Goal: Task Accomplishment & Management: Complete application form

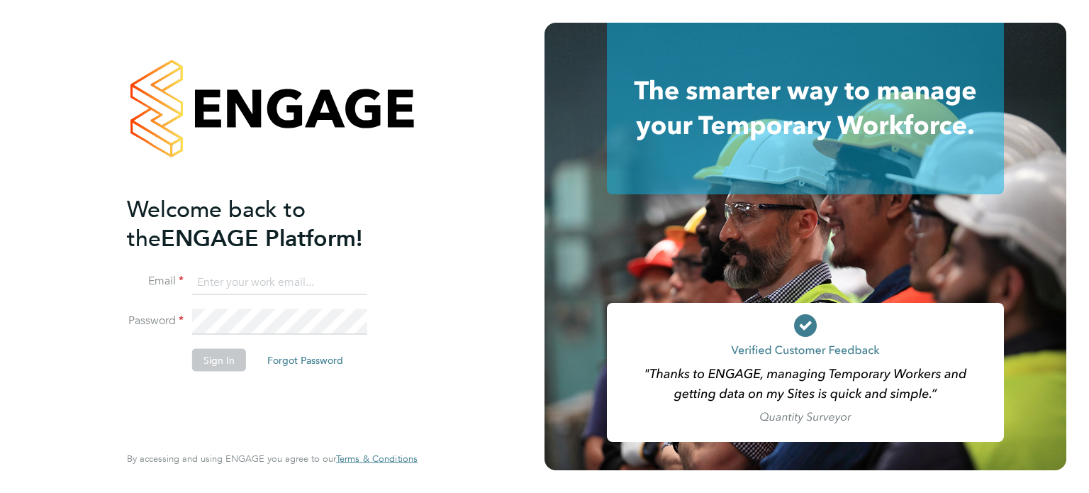
click at [335, 281] on input at bounding box center [279, 282] width 175 height 26
type input "elliott.ebanks@randstad.co.uk"
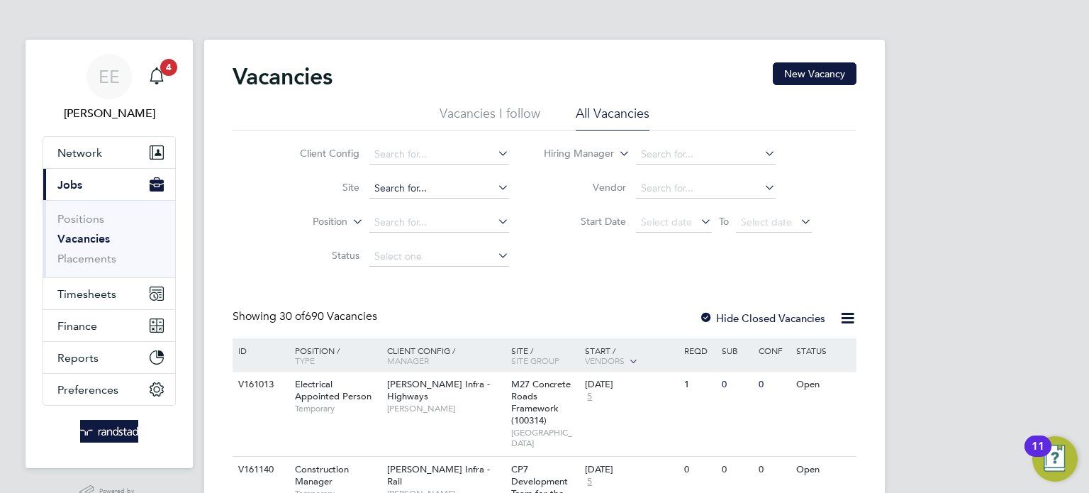
click at [389, 192] on input at bounding box center [439, 189] width 140 height 20
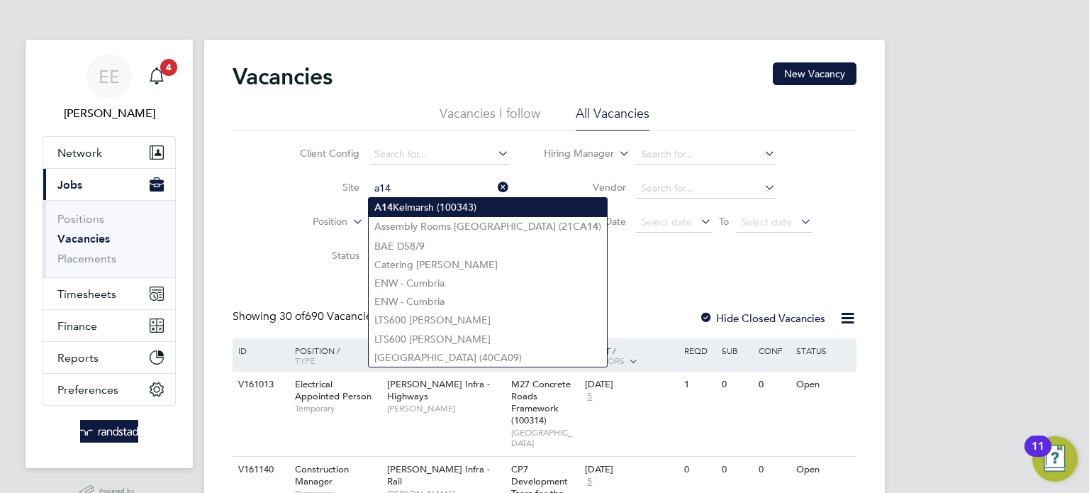
click at [386, 203] on b "A14" at bounding box center [383, 207] width 18 height 12
type input "A14 Kelmarsh (100343)"
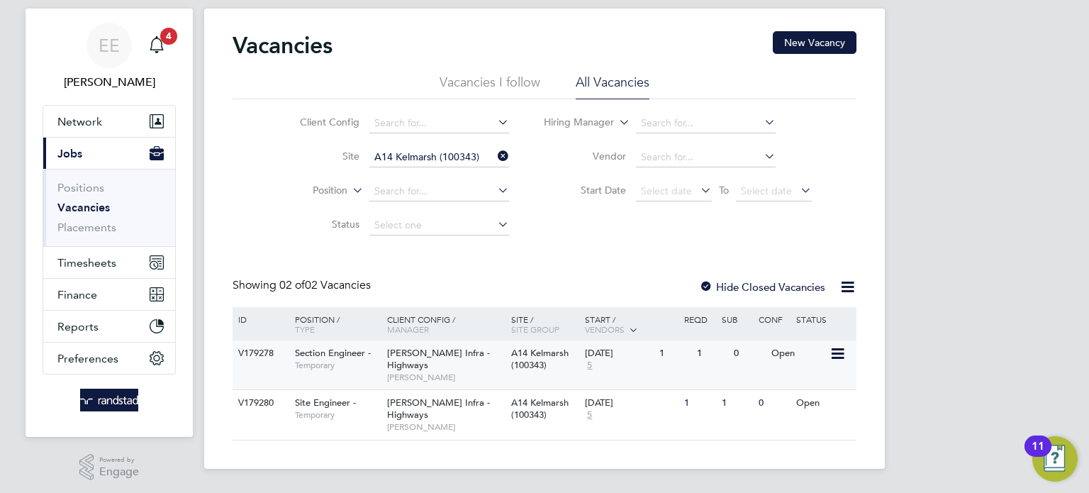
scroll to position [34, 0]
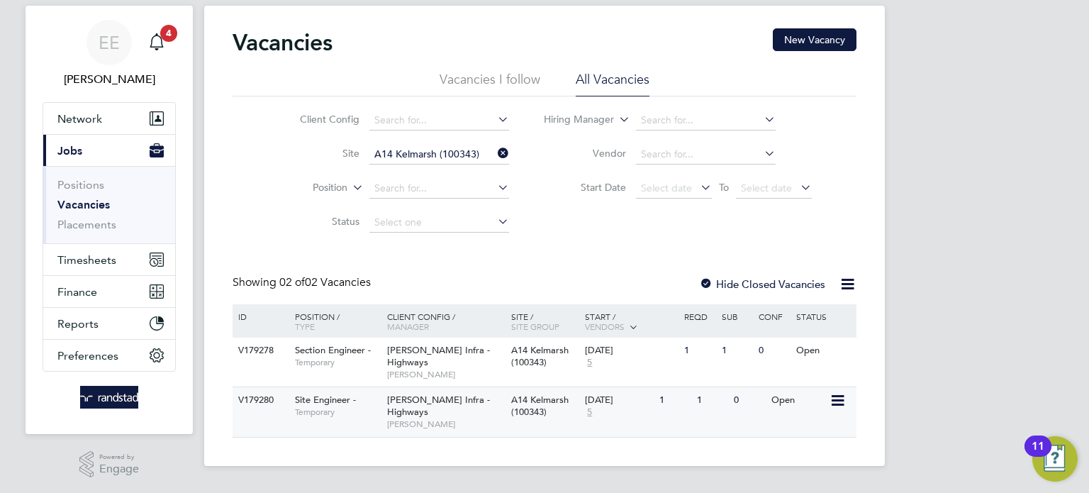
click at [705, 398] on div "1" at bounding box center [711, 400] width 37 height 26
click at [361, 366] on span "Temporary" at bounding box center [337, 362] width 85 height 11
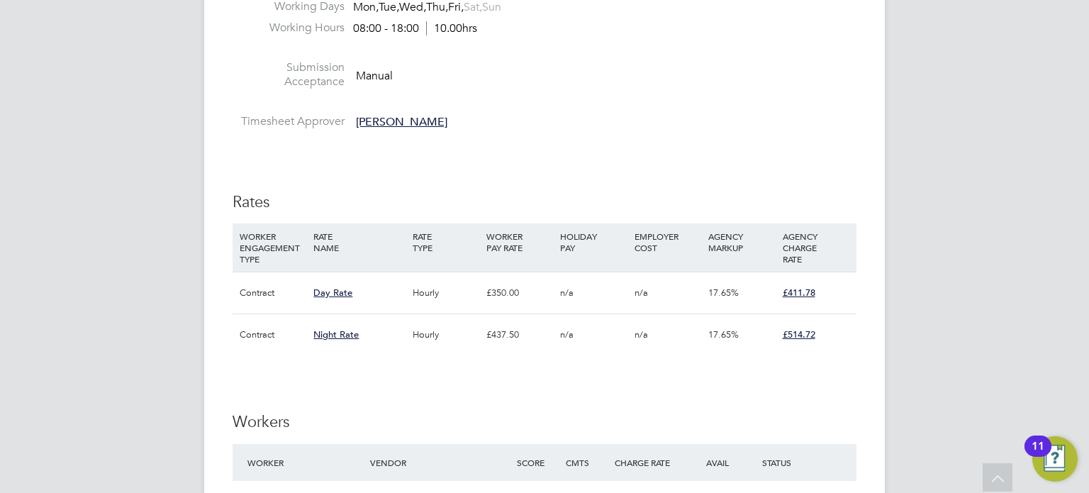
scroll to position [734, 0]
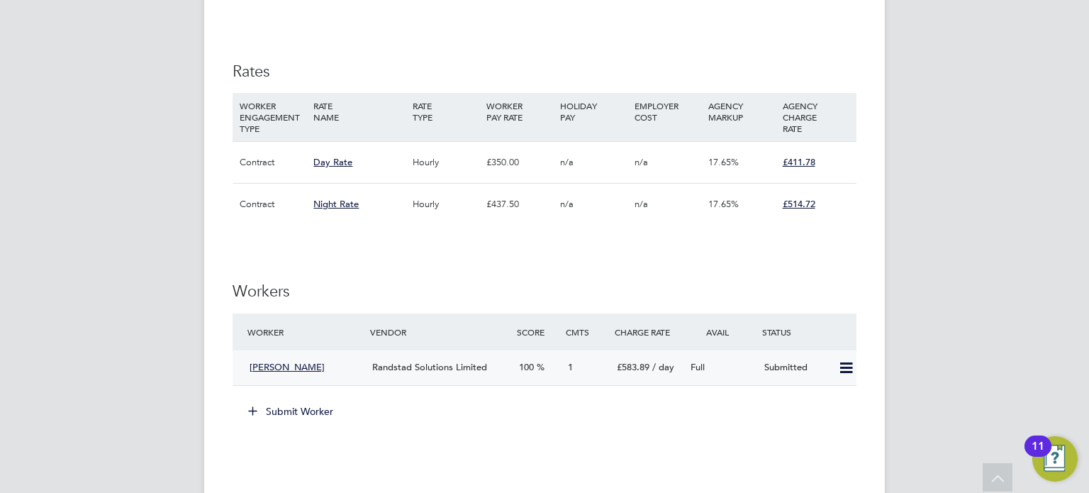
click at [313, 371] on span "Fredrick Roscoe Kisule" at bounding box center [287, 367] width 75 height 12
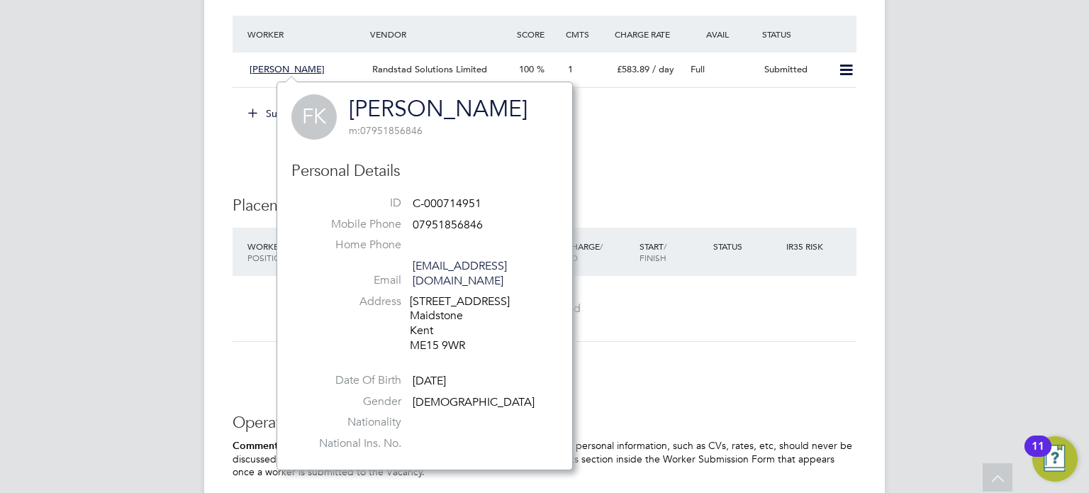
scroll to position [1034, 0]
click at [842, 69] on icon at bounding box center [846, 68] width 18 height 11
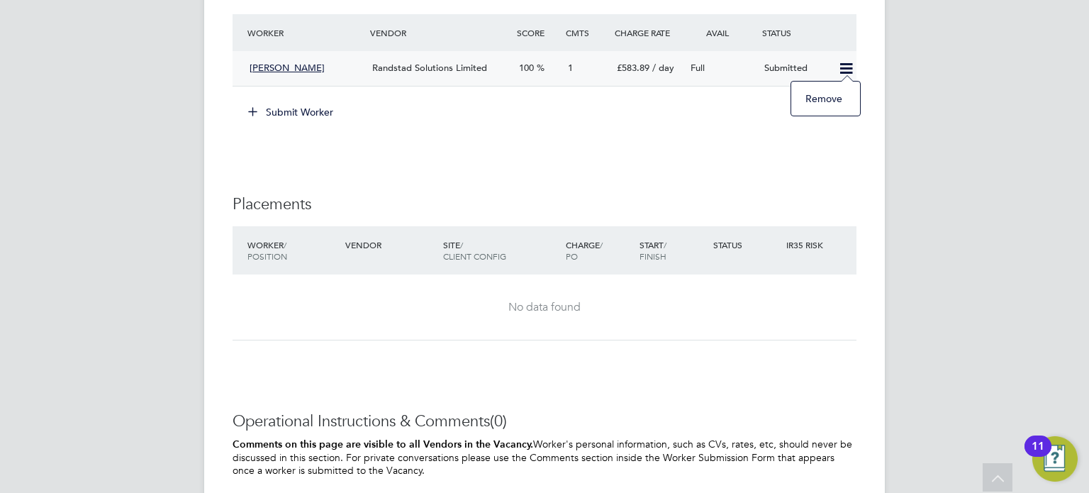
click at [786, 67] on div "Submitted" at bounding box center [796, 68] width 74 height 23
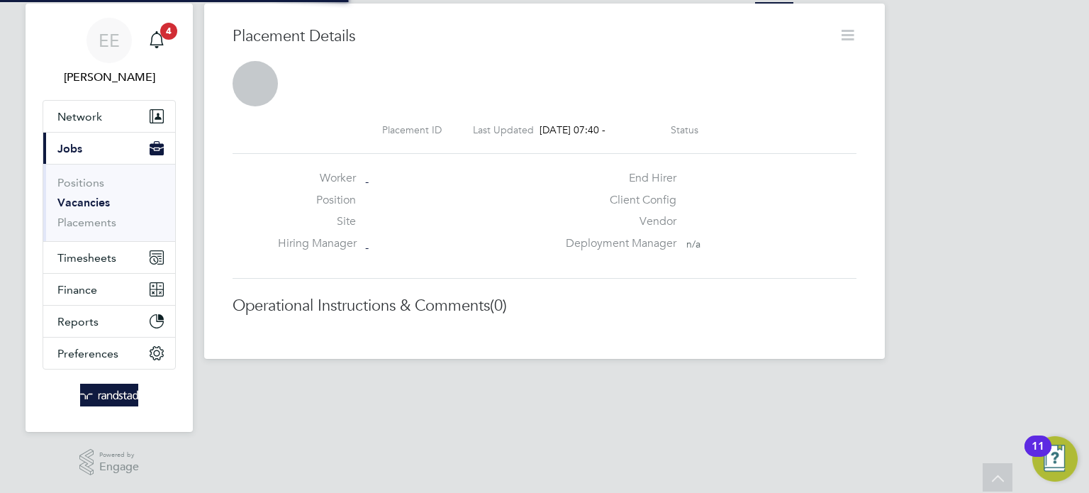
click at [780, 66] on div at bounding box center [545, 67] width 624 height 13
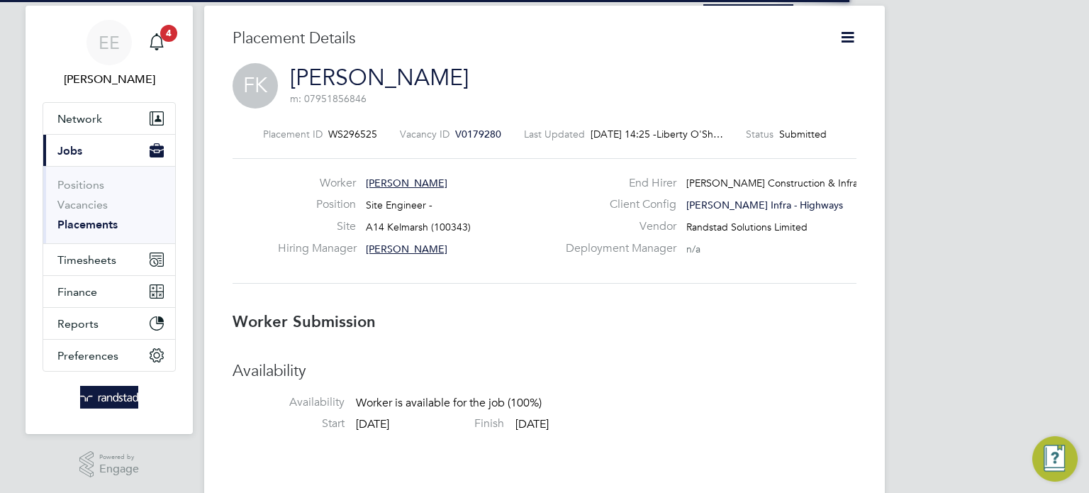
scroll to position [14, 79]
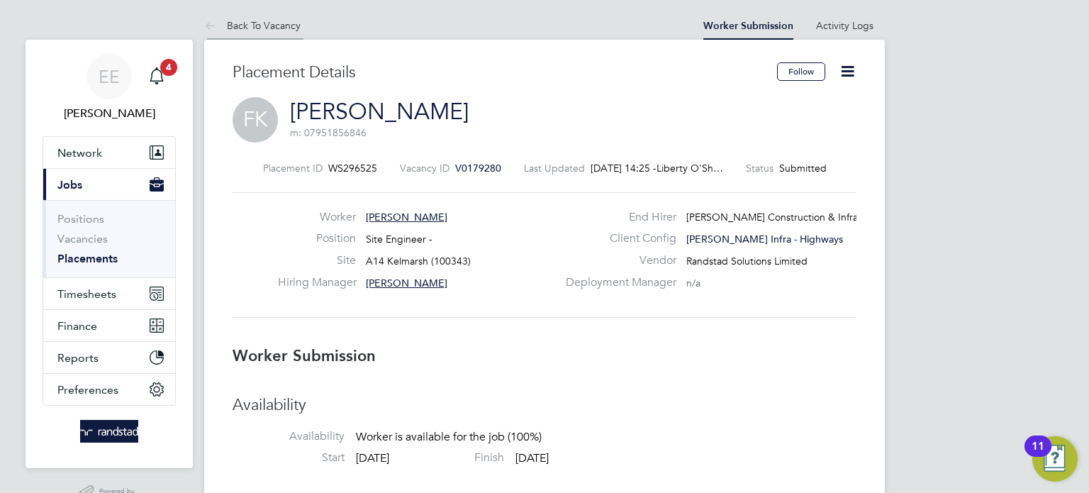
click at [250, 23] on link "Back To Vacancy" at bounding box center [252, 25] width 96 height 13
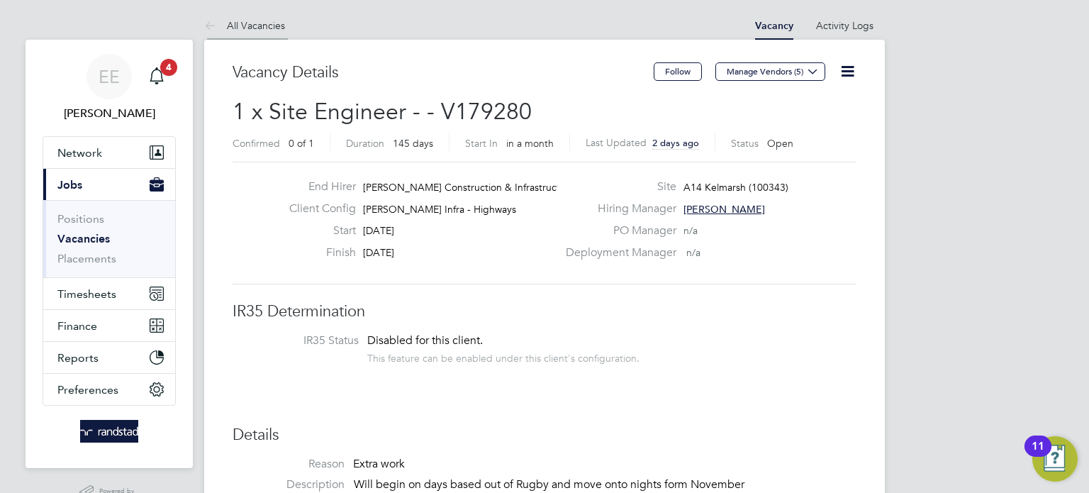
click at [247, 27] on link "All Vacancies" at bounding box center [244, 25] width 81 height 13
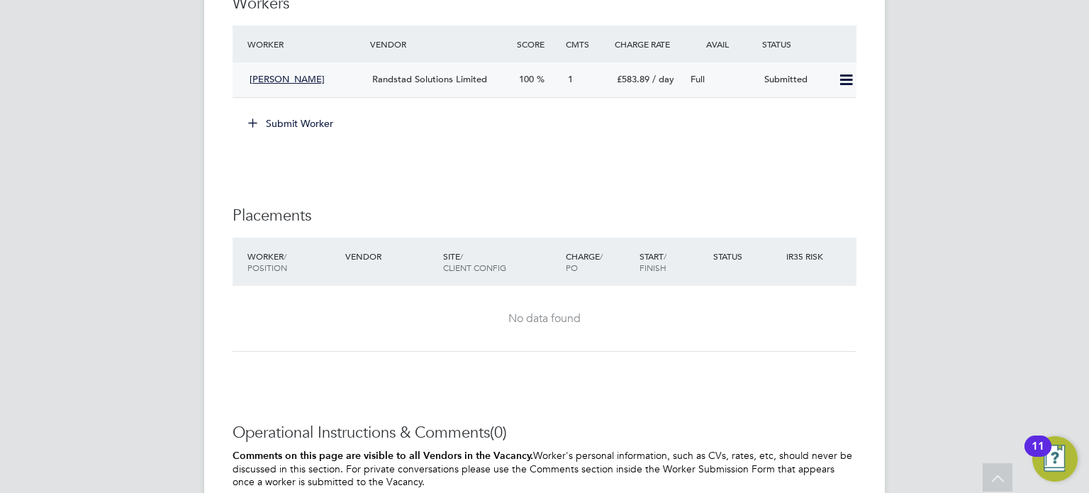
click at [315, 79] on span "[PERSON_NAME]" at bounding box center [287, 79] width 75 height 12
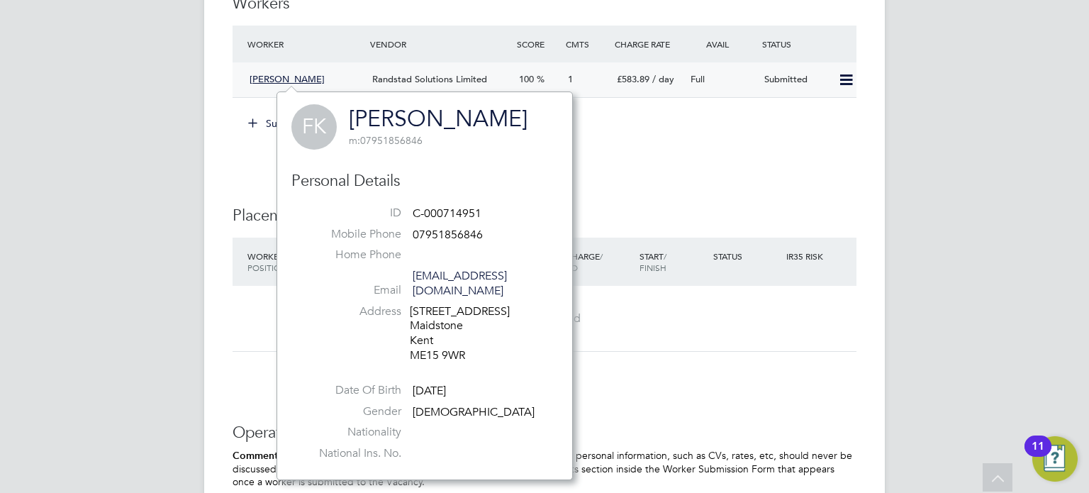
click at [546, 86] on div "100" at bounding box center [537, 79] width 49 height 23
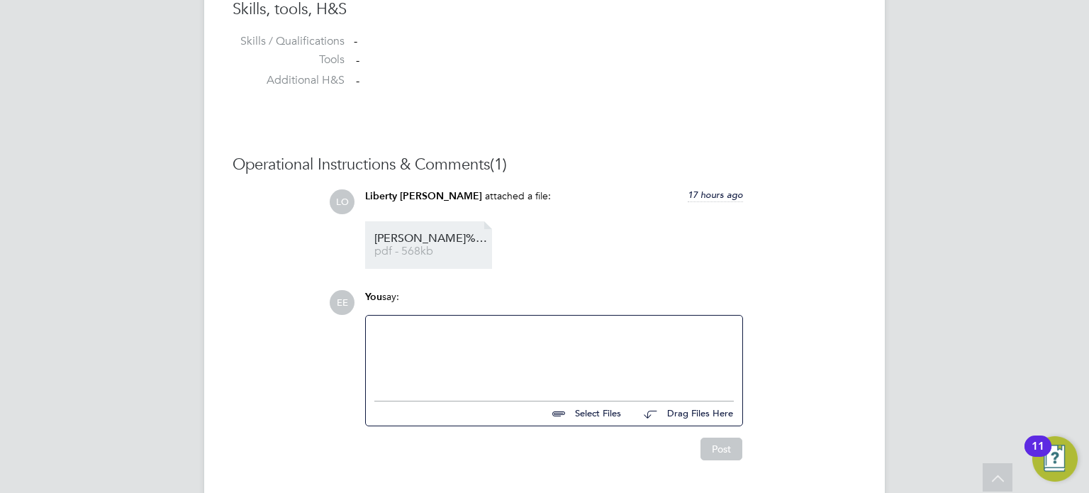
click at [413, 244] on span "Fredrick%20Kisule%20-%20Site%20Engineer.docx%20(4)" at bounding box center [430, 238] width 113 height 11
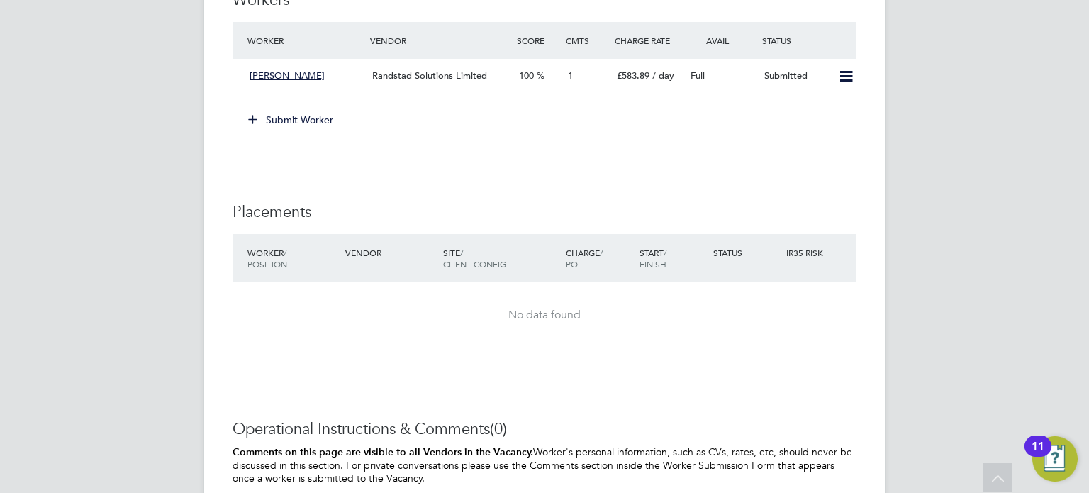
scroll to position [899, 0]
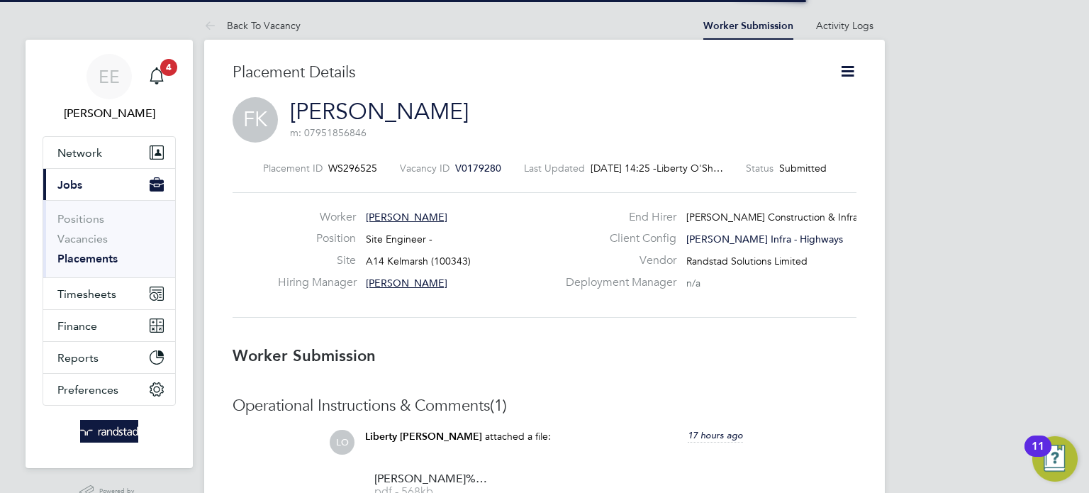
scroll to position [7, 6]
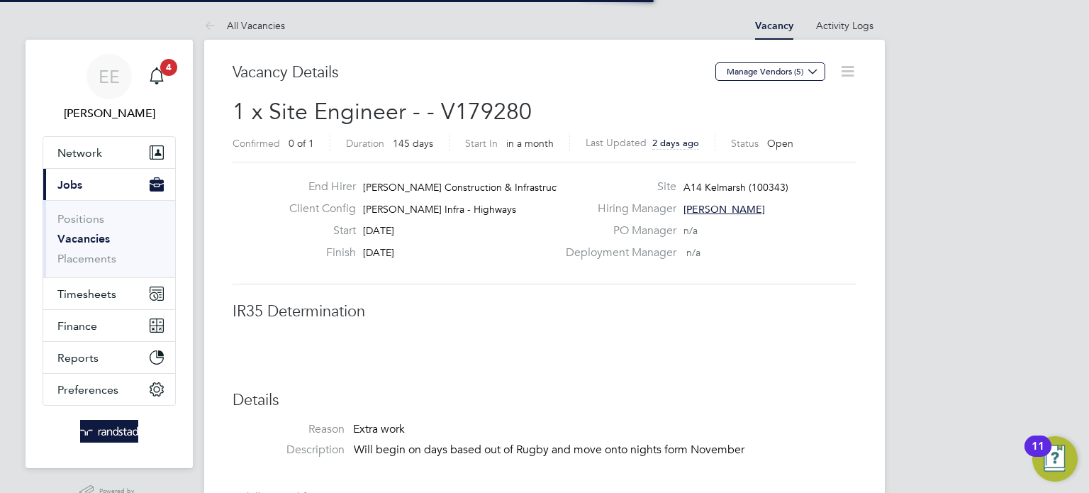
scroll to position [7, 6]
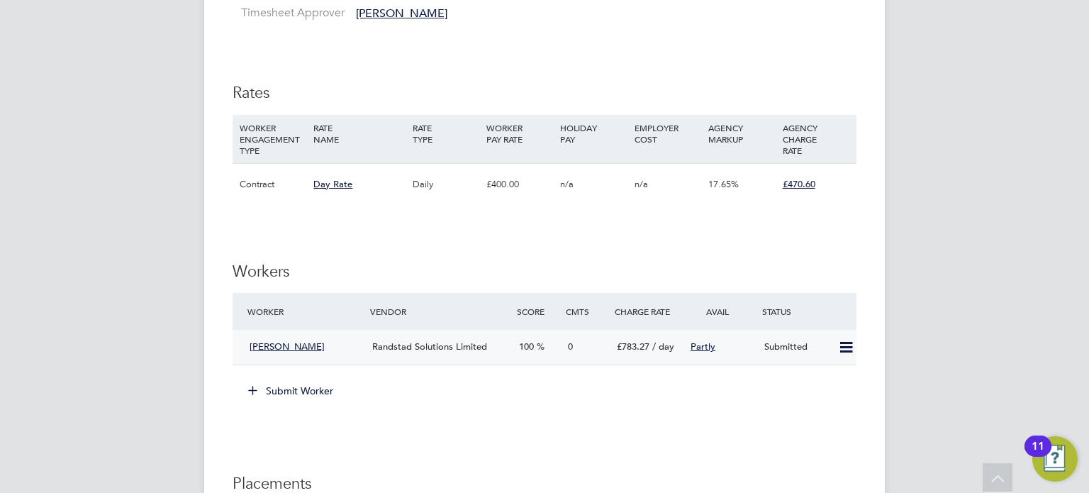
click at [437, 357] on div "Randstad Solutions Limited" at bounding box center [439, 346] width 147 height 23
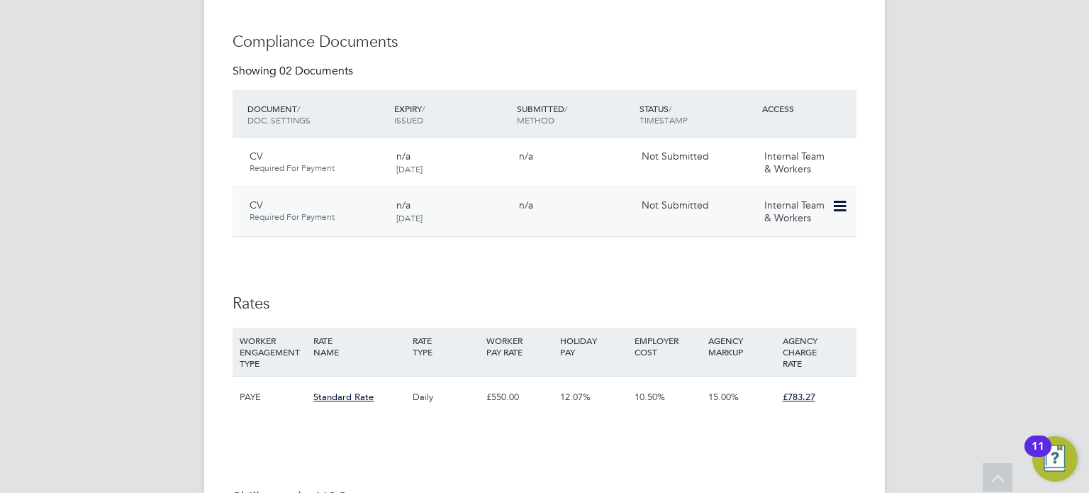
scroll to position [777, 0]
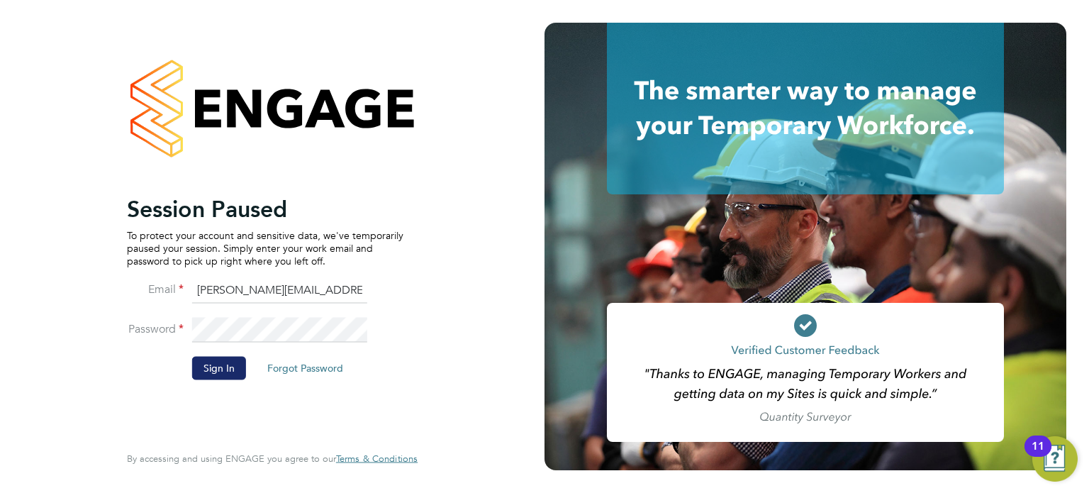
click at [204, 363] on button "Sign In" at bounding box center [219, 368] width 54 height 23
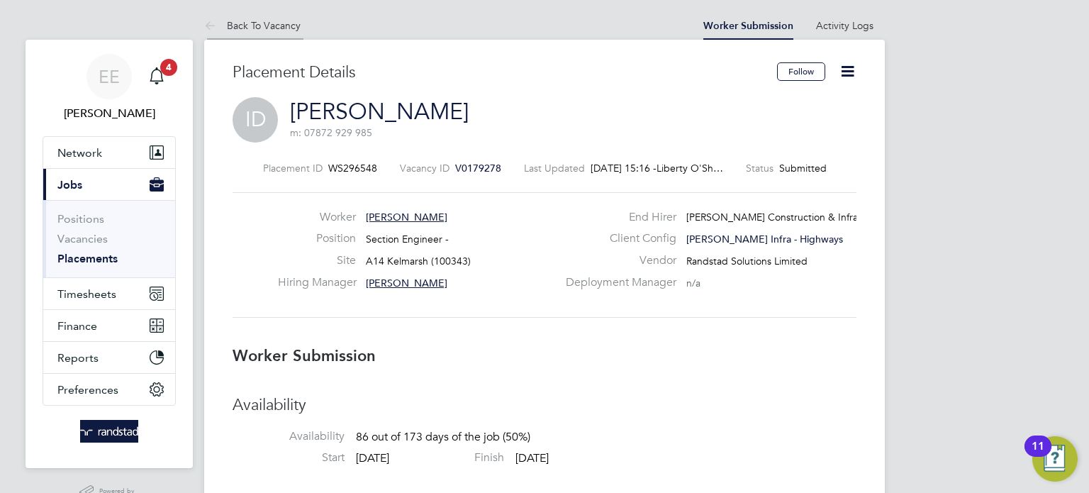
click at [235, 28] on link "Back To Vacancy" at bounding box center [252, 25] width 96 height 13
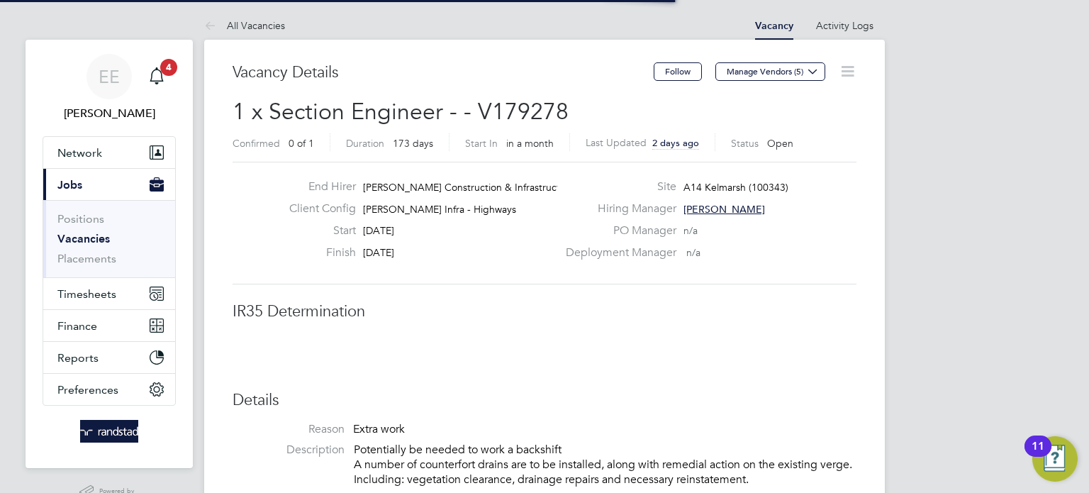
scroll to position [7, 6]
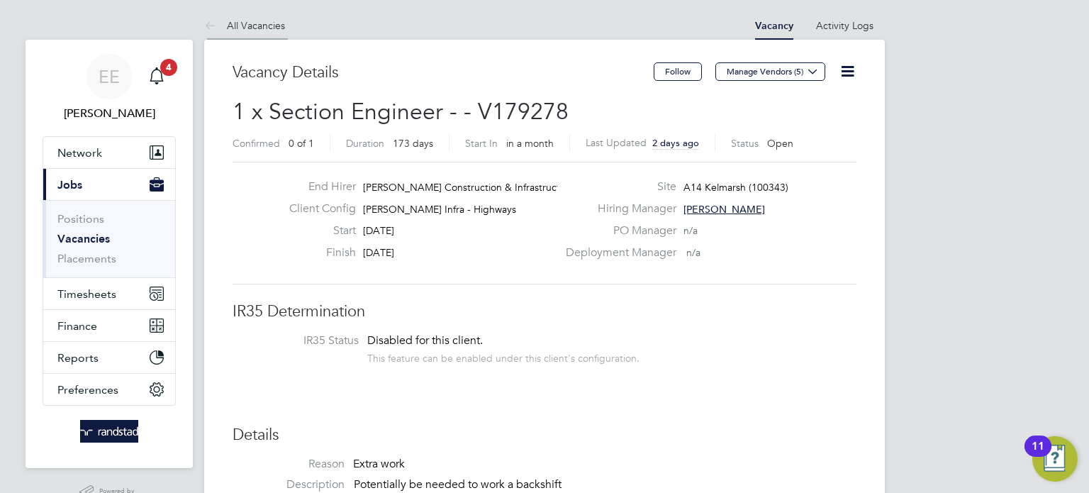
click at [229, 30] on link "All Vacancies" at bounding box center [244, 25] width 81 height 13
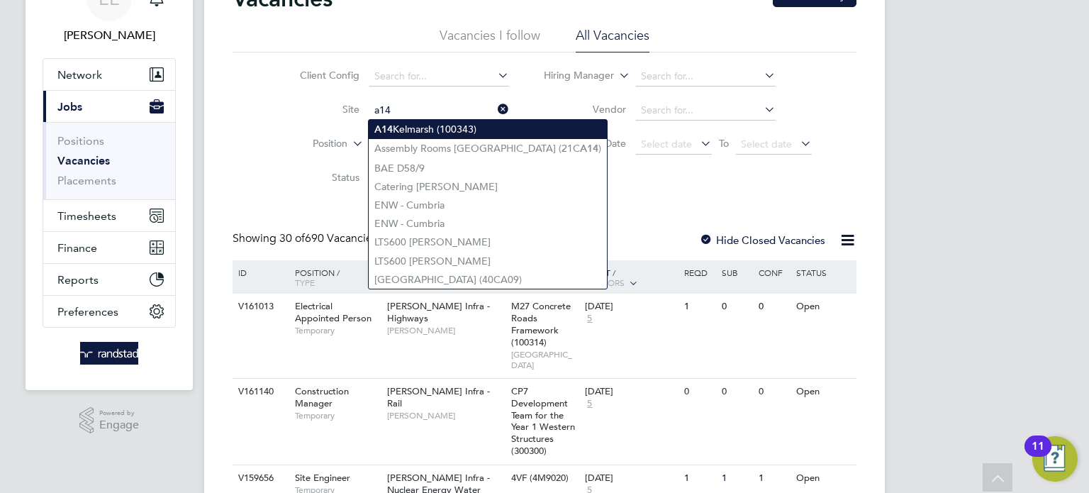
click at [439, 131] on li "A14 Kelmarsh (100343)" at bounding box center [488, 129] width 238 height 19
type input "A14 Kelmarsh (100343)"
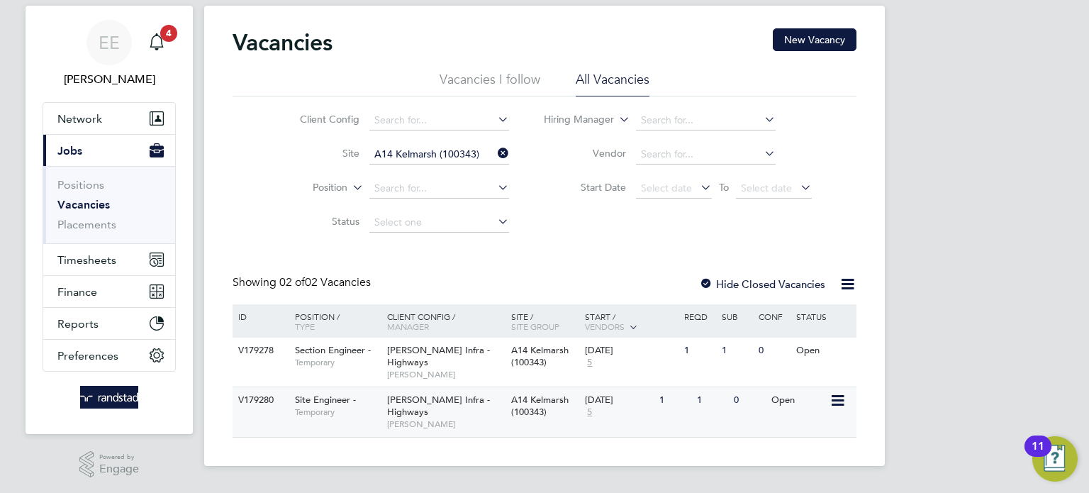
click at [435, 417] on div "Morgan Sindall Infra - Highways Rozie Reilly" at bounding box center [446, 411] width 124 height 49
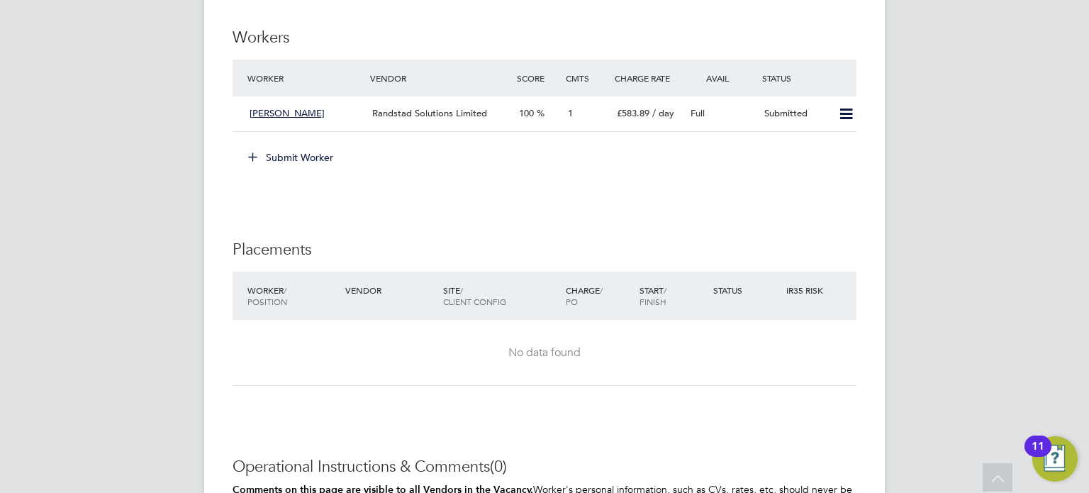
scroll to position [974, 0]
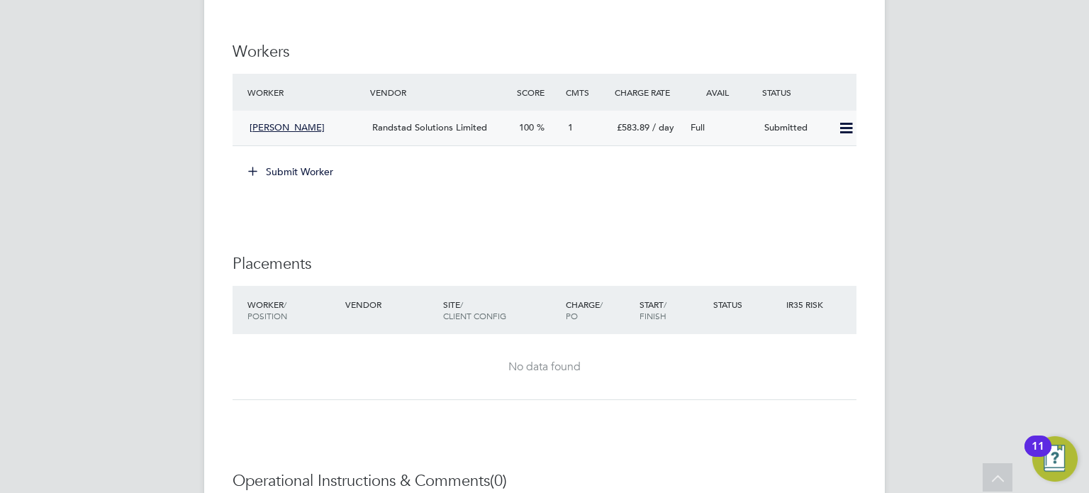
click at [845, 128] on icon at bounding box center [846, 128] width 18 height 11
click at [754, 164] on div "Submit Worker" at bounding box center [547, 171] width 618 height 23
click at [302, 177] on button "Submit Worker" at bounding box center [291, 171] width 106 height 23
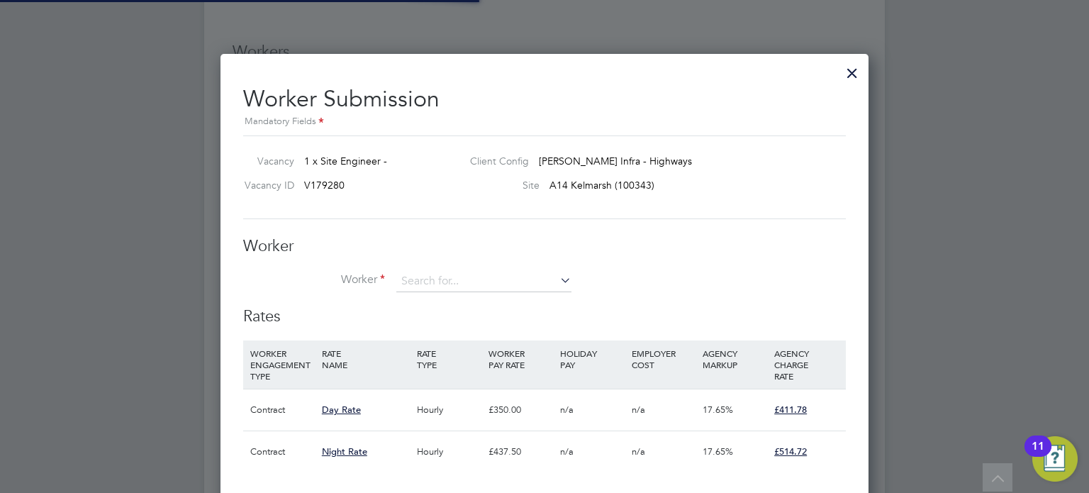
scroll to position [42, 96]
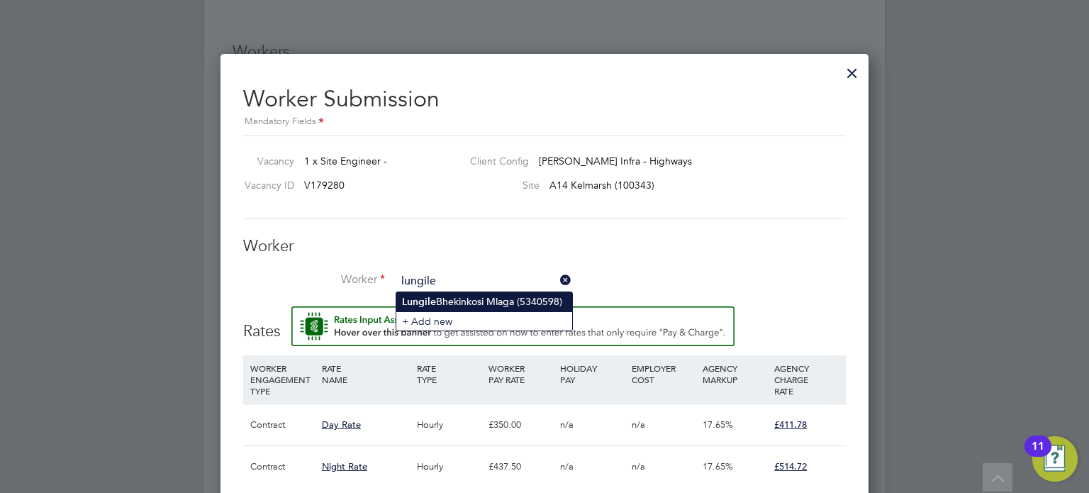
click at [459, 297] on li "[PERSON_NAME] Mlaga (5340598)" at bounding box center [484, 301] width 176 height 19
type input "[PERSON_NAME] Mlaga (5340598)"
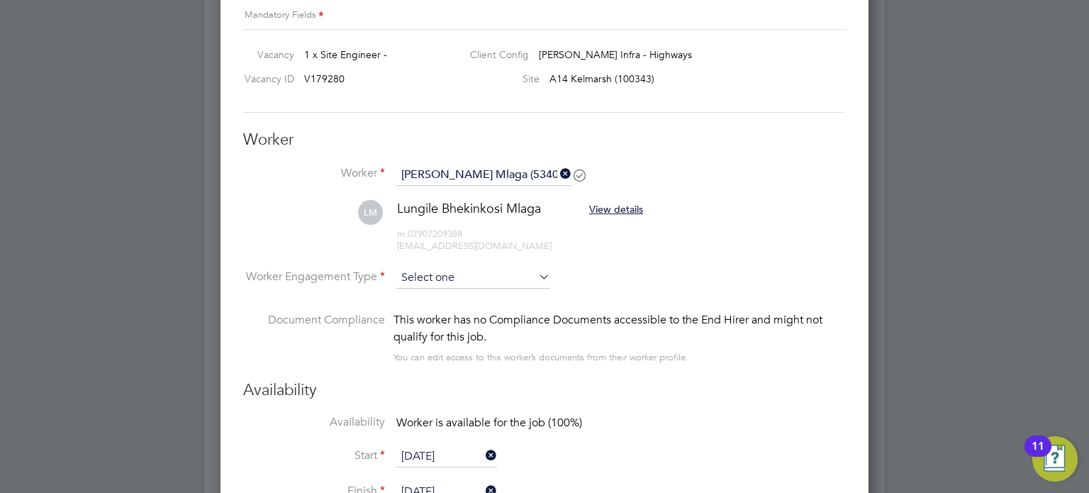
click at [496, 272] on input at bounding box center [473, 277] width 154 height 21
click at [486, 301] on li "Contract" at bounding box center [473, 297] width 155 height 18
type input "Contract"
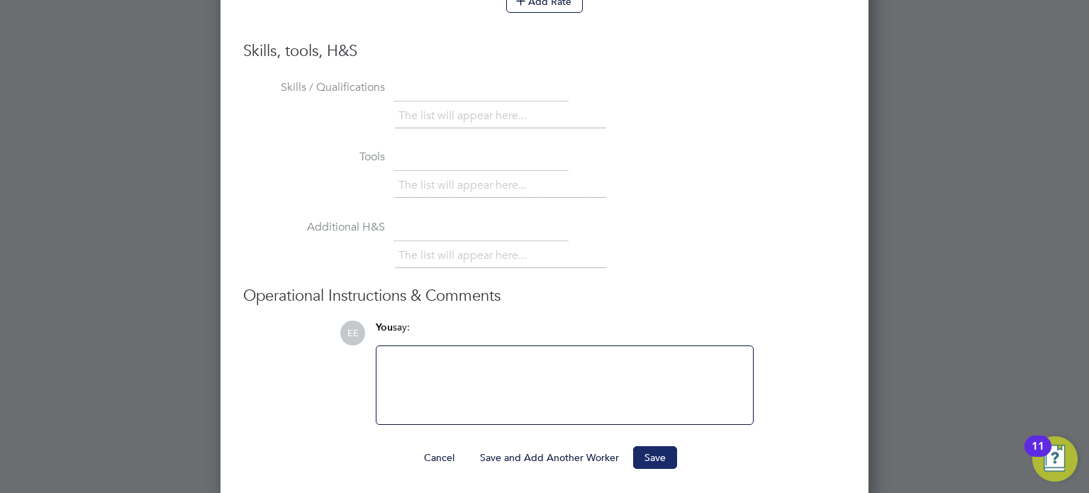
click at [645, 458] on button "Save" at bounding box center [655, 457] width 44 height 23
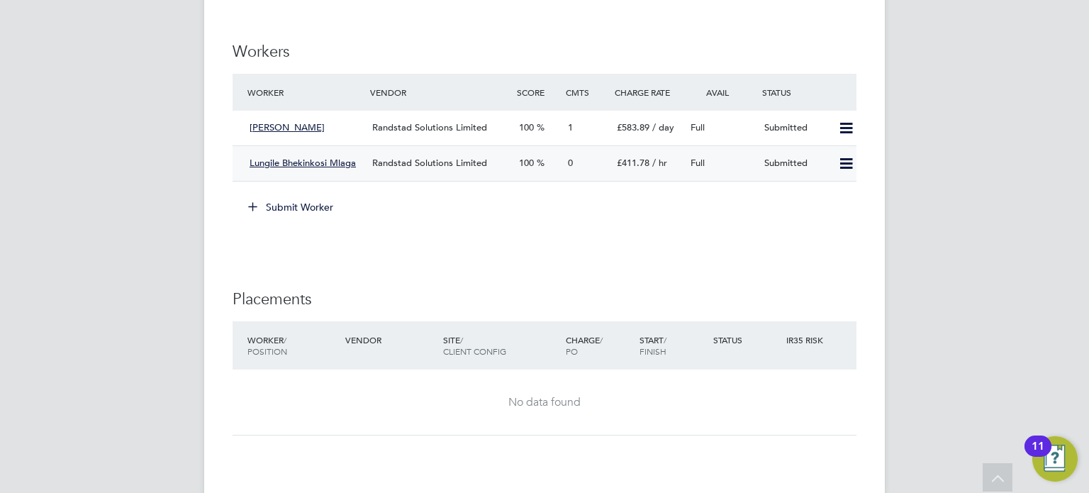
click at [425, 167] on div "Randstad Solutions Limited" at bounding box center [439, 163] width 147 height 23
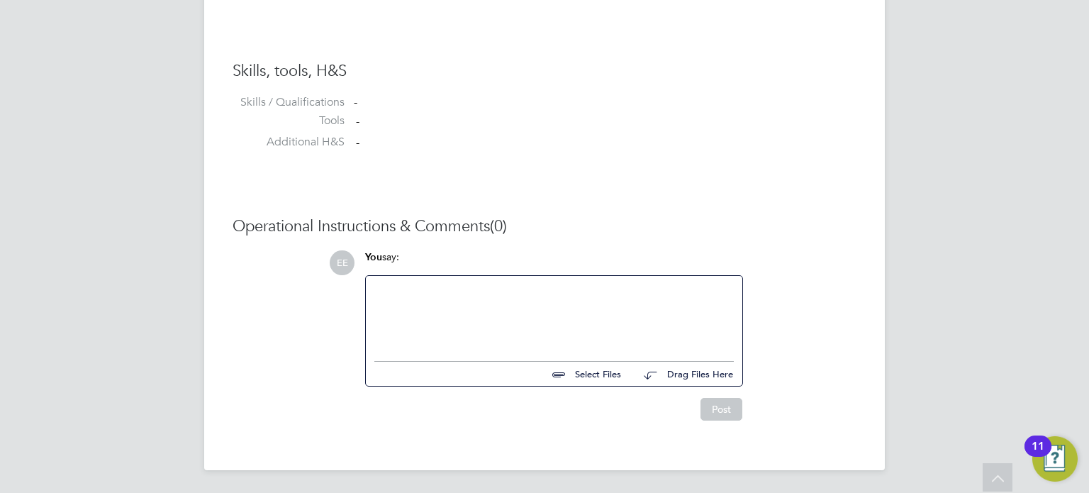
click at [447, 320] on div at bounding box center [553, 314] width 359 height 61
click at [715, 420] on button "Post" at bounding box center [721, 409] width 42 height 23
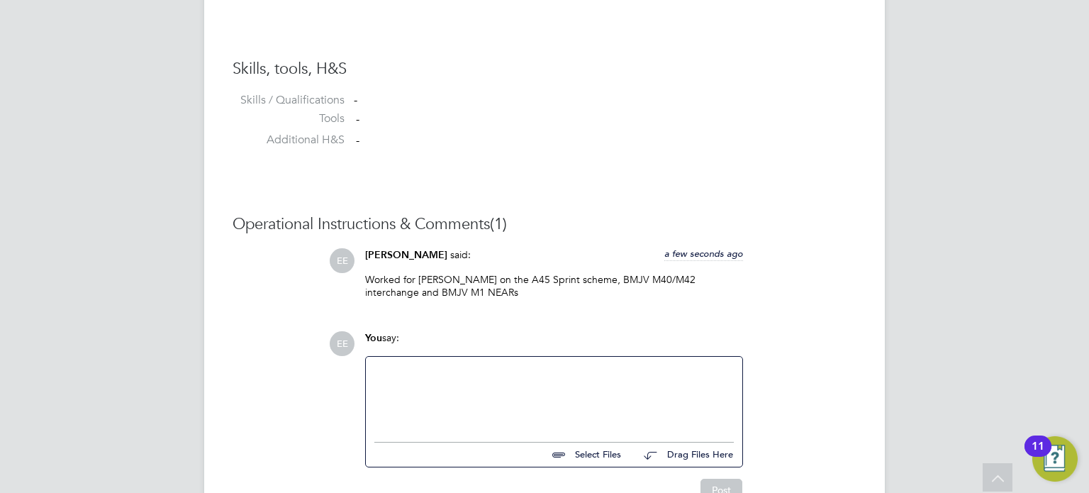
click at [601, 451] on input "file" at bounding box center [627, 452] width 213 height 20
type input "C:\fakepath\Lungile Mlaga - CV.pdf"
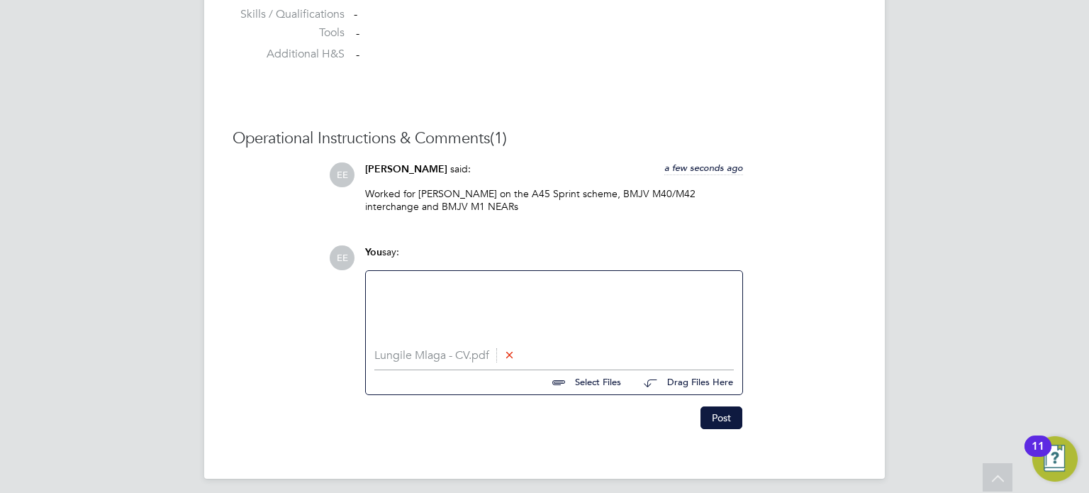
scroll to position [1257, 0]
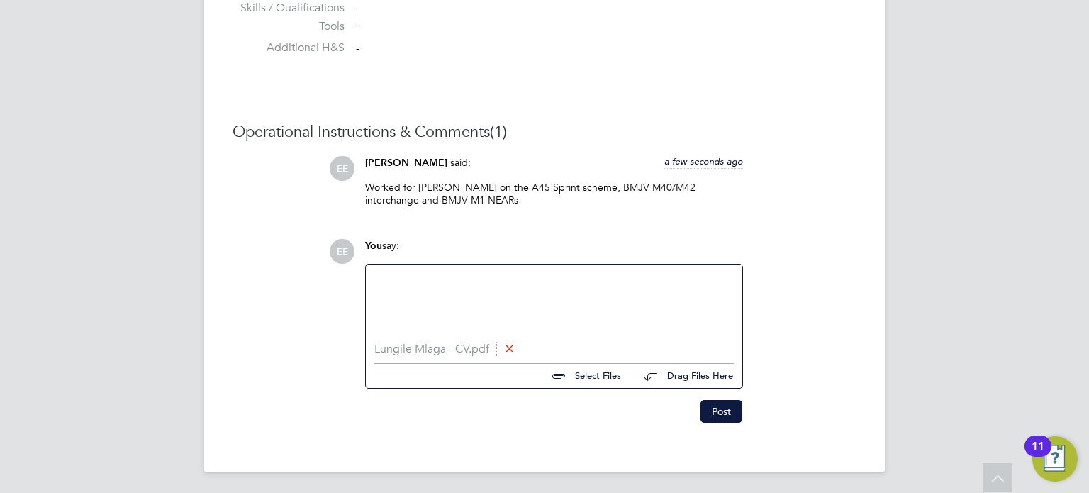
click at [742, 416] on div "Post" at bounding box center [553, 405] width 392 height 34
click at [739, 416] on button "Post" at bounding box center [721, 411] width 42 height 23
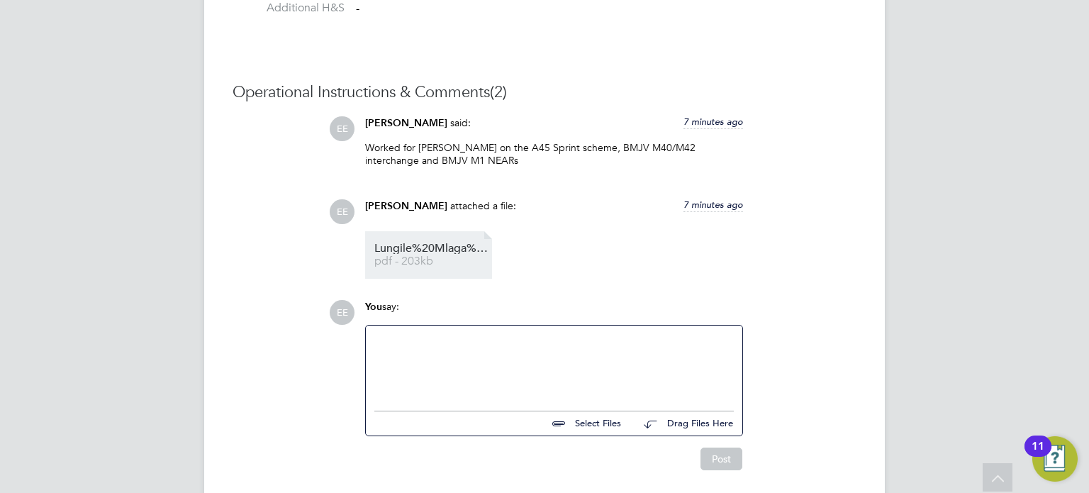
scroll to position [1296, 0]
click at [461, 366] on div at bounding box center [553, 365] width 359 height 61
